Goal: Task Accomplishment & Management: Manage account settings

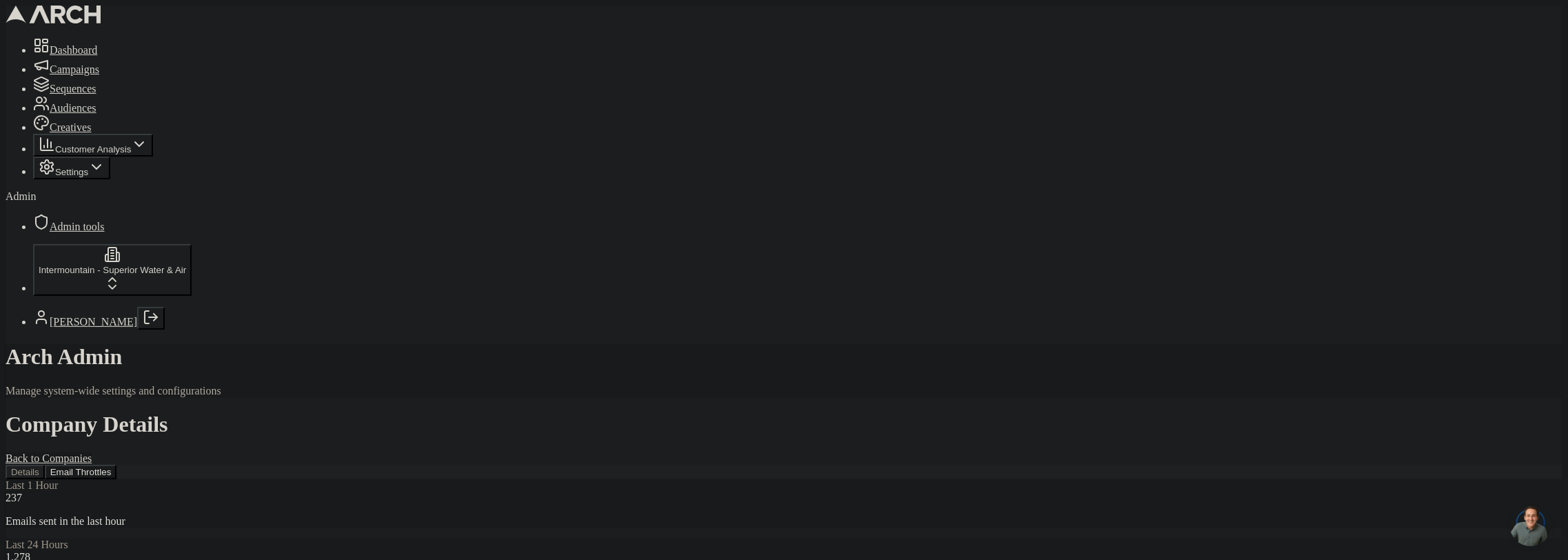
scroll to position [591, 0]
click at [117, 464] on button "Email Throttles" at bounding box center [81, 471] width 72 height 15
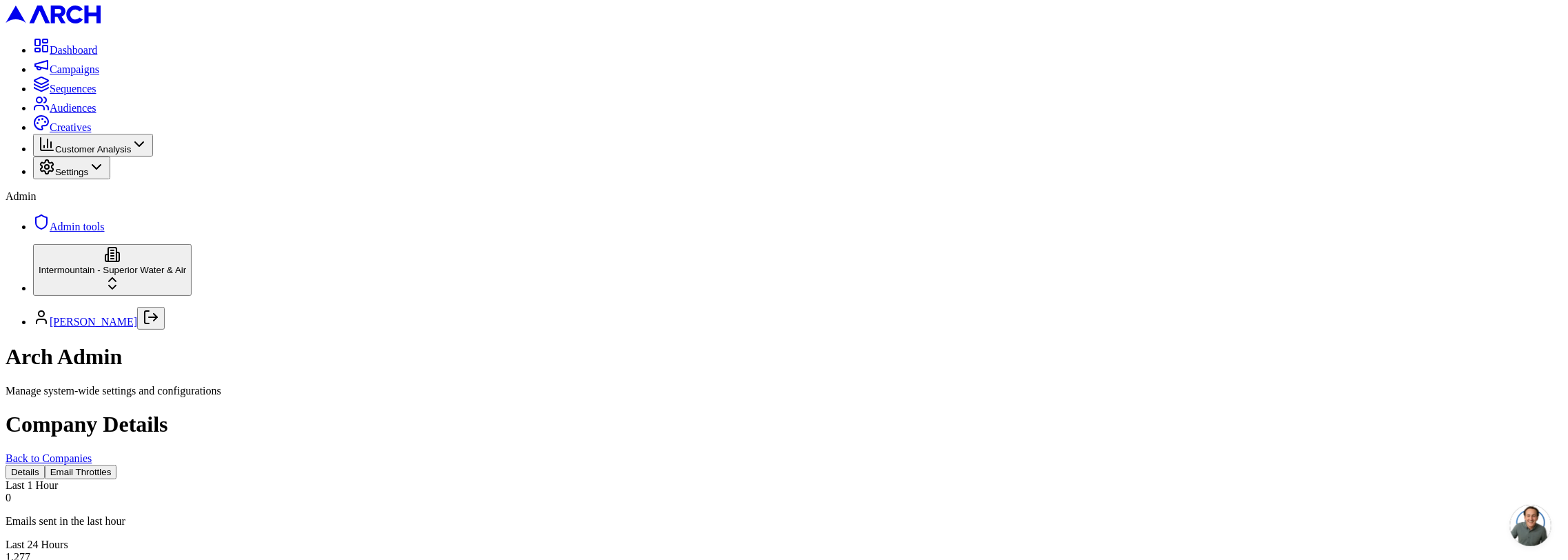
scroll to position [156, 0]
click at [117, 464] on button "Email Throttles" at bounding box center [81, 471] width 72 height 15
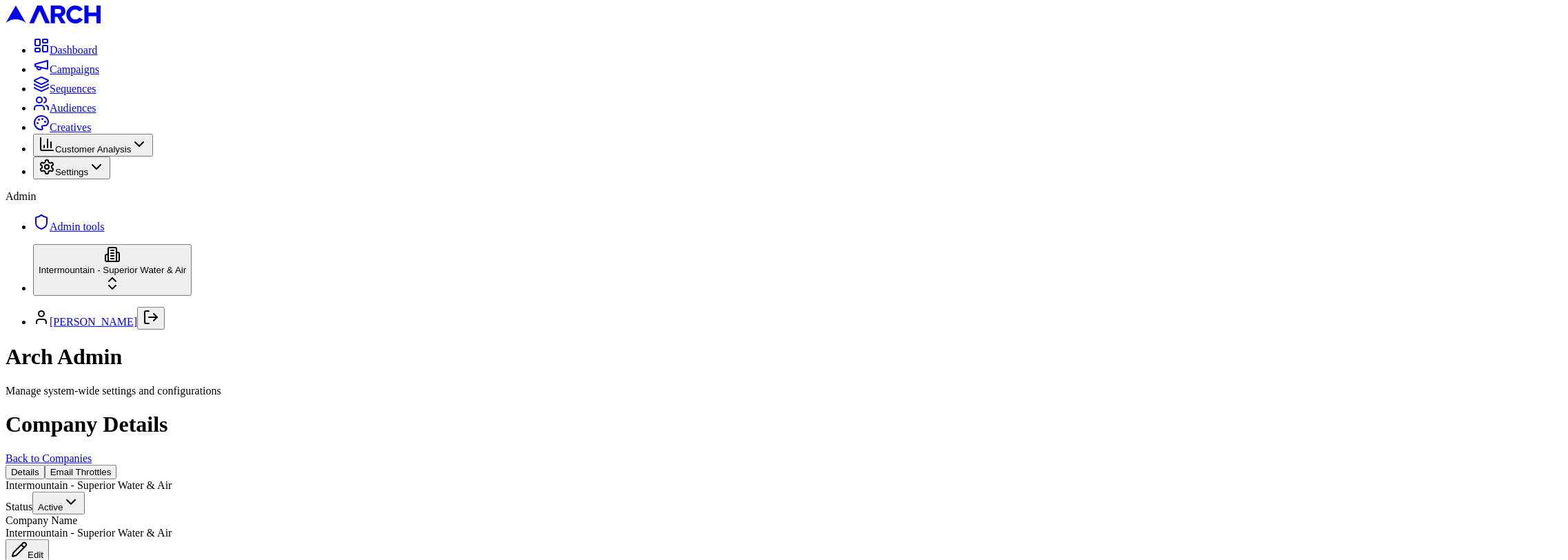
click at [117, 464] on button "Email Throttles" at bounding box center [81, 471] width 72 height 15
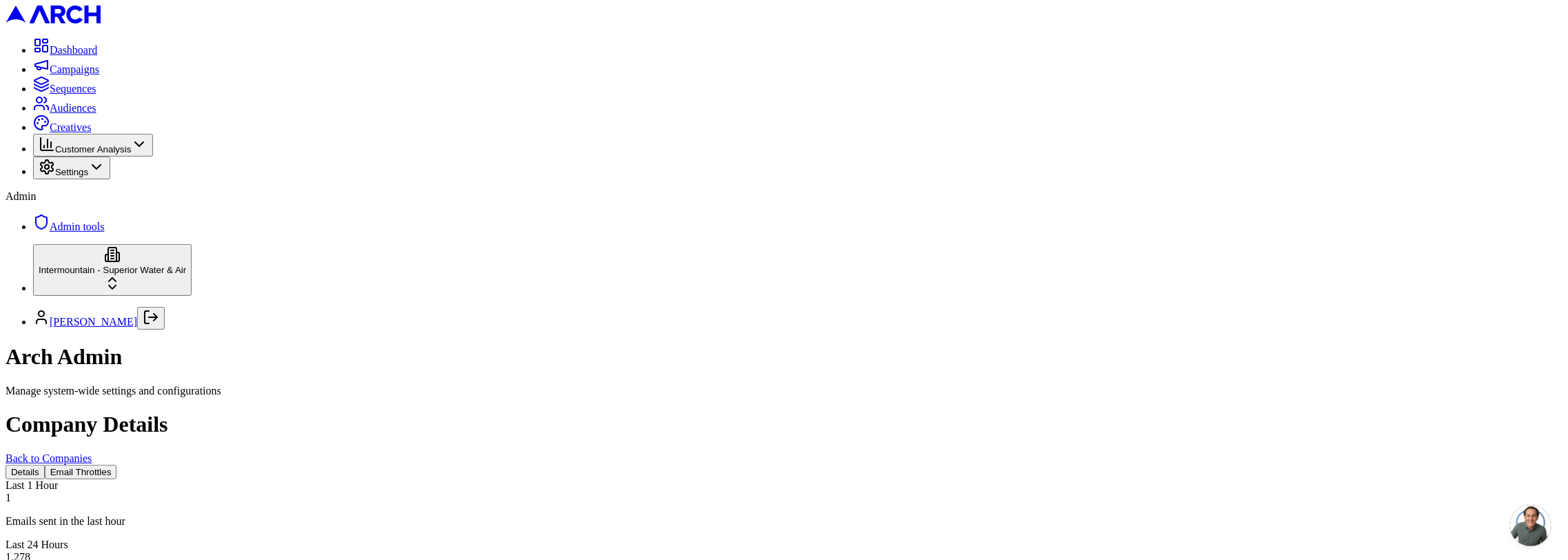
copy div "Daily Email Volume (Last 30 Days)"
click at [117, 464] on button "Email Throttles" at bounding box center [81, 471] width 72 height 15
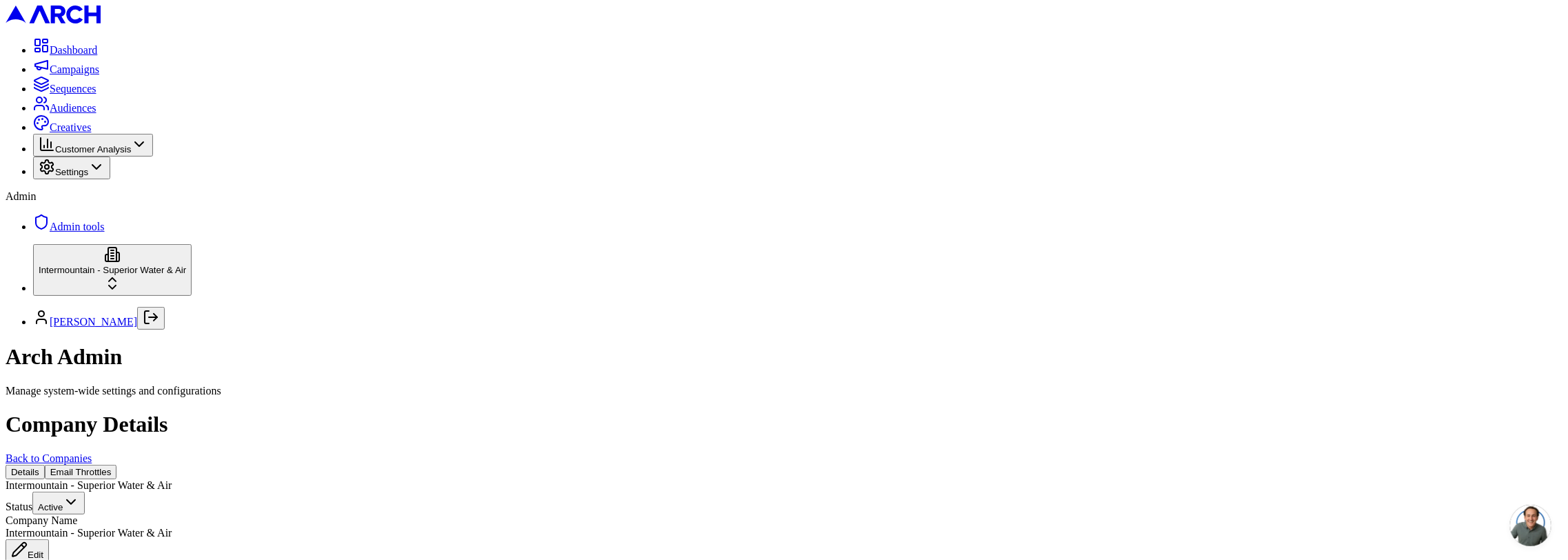
click at [117, 464] on button "Email Throttles" at bounding box center [81, 471] width 72 height 15
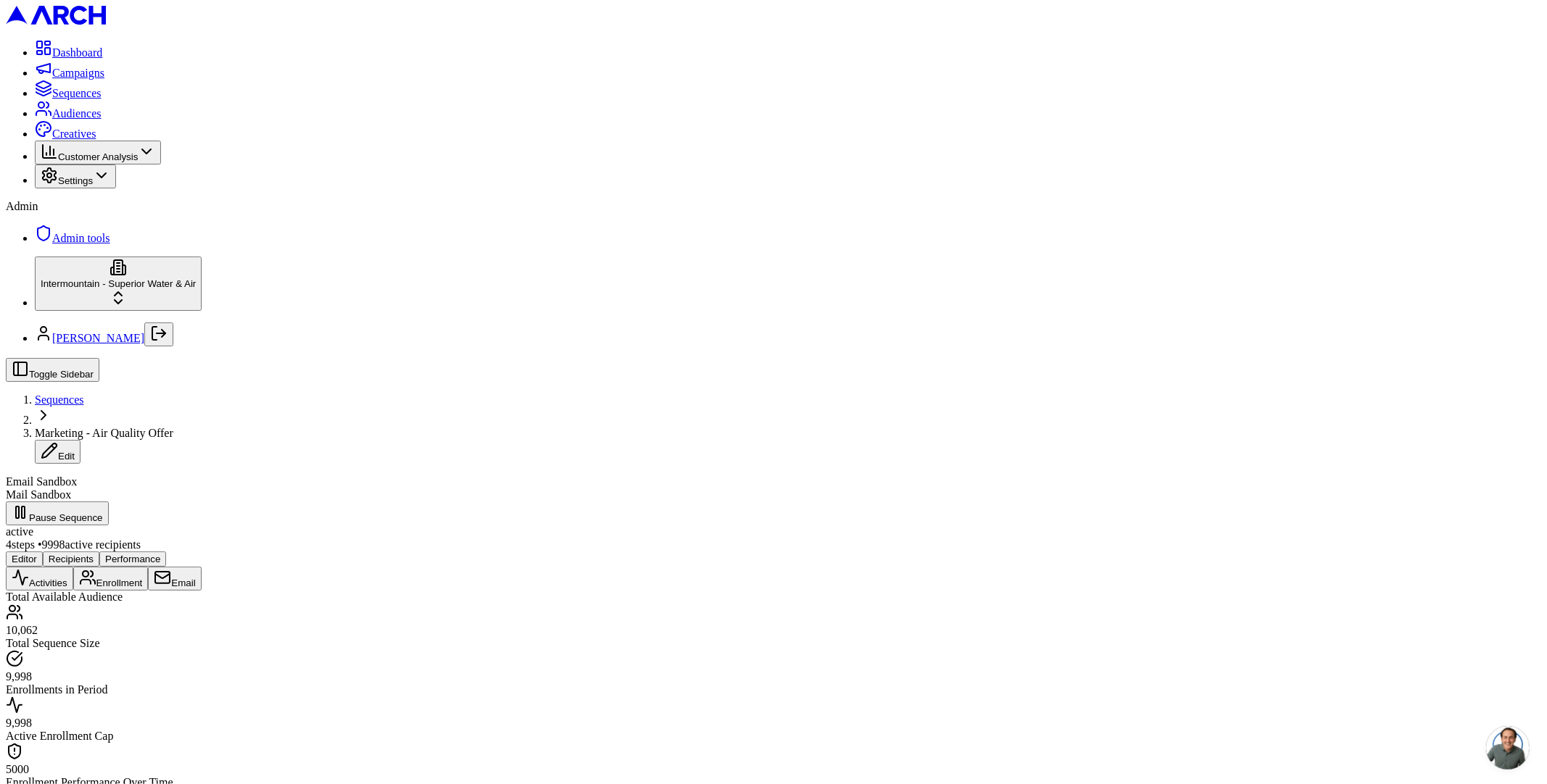
click at [201, 567] on button "Email" at bounding box center [174, 579] width 53 height 24
